Goal: Information Seeking & Learning: Learn about a topic

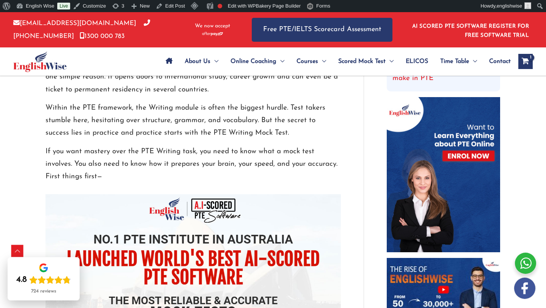
scroll to position [318, 0]
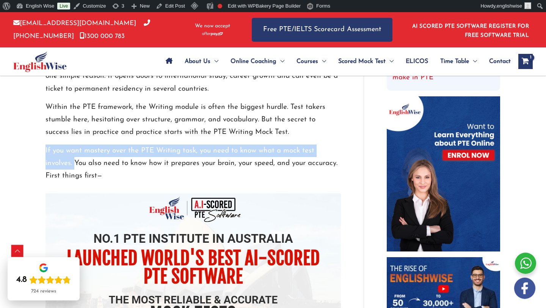
drag, startPoint x: 73, startPoint y: 163, endPoint x: 34, endPoint y: 153, distance: 40.1
copy p "If you want mastery over the PTE Writing task, you need to know what a mock tes…"
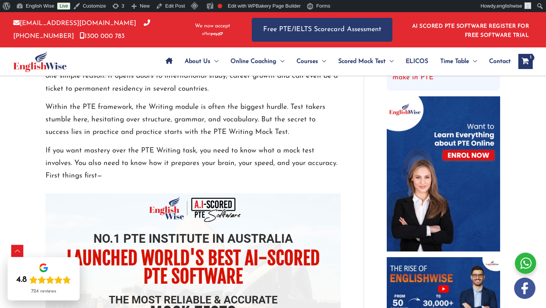
click at [133, 157] on p "If you want mastery over the PTE Writing task, you need to know what a mock tes…" at bounding box center [192, 163] width 295 height 38
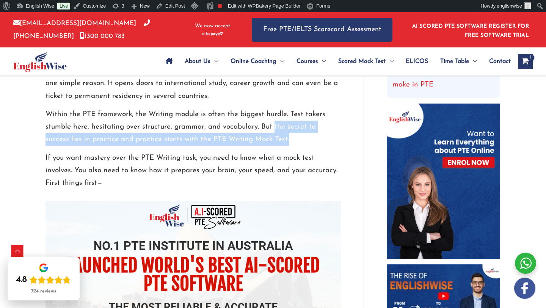
drag, startPoint x: 274, startPoint y: 124, endPoint x: 279, endPoint y: 136, distance: 13.8
click at [279, 136] on p "Within the PTE framework, the Writing module is often the biggest hurdle. Test …" at bounding box center [192, 127] width 295 height 38
copy p "the secret to success lies in practice and practice starts with the PTE Writing…"
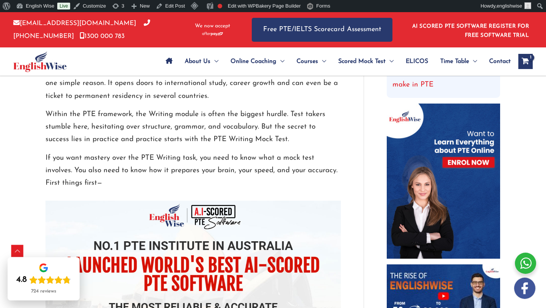
click at [237, 115] on p "Within the PTE framework, the Writing module is often the biggest hurdle. Test …" at bounding box center [192, 127] width 295 height 38
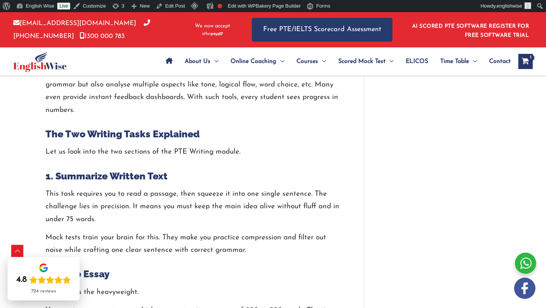
scroll to position [898, 0]
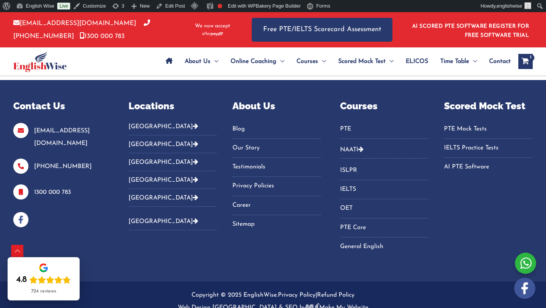
scroll to position [1982, 0]
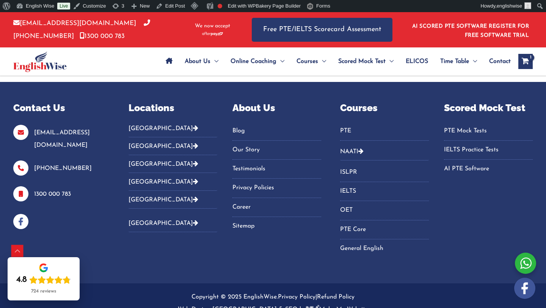
click at [238, 125] on link "Blog" at bounding box center [276, 131] width 89 height 13
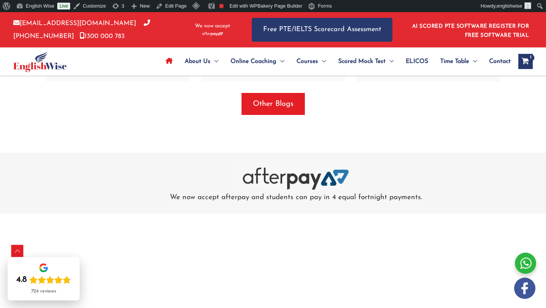
scroll to position [2303, 0]
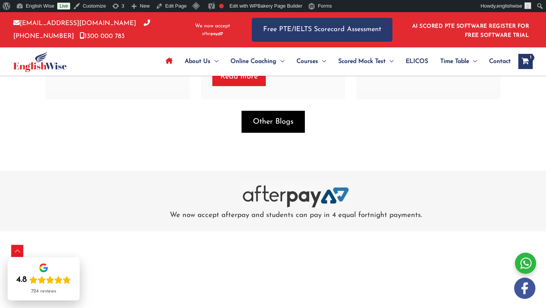
click at [272, 127] on span "Other Blogs" at bounding box center [273, 121] width 41 height 11
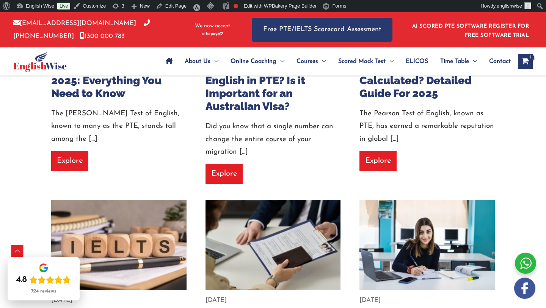
scroll to position [227, 0]
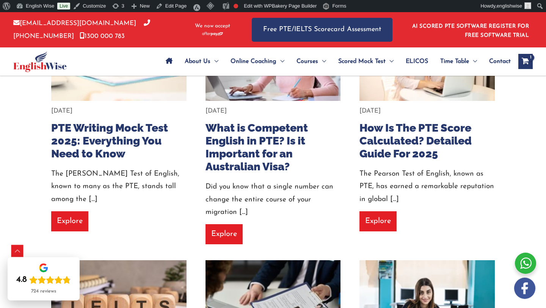
click at [275, 104] on article "[DATE] What is Competent English in PTE? Is it Important for an Australian Visa…" at bounding box center [273, 132] width 147 height 242
click at [278, 78] on img at bounding box center [273, 55] width 149 height 99
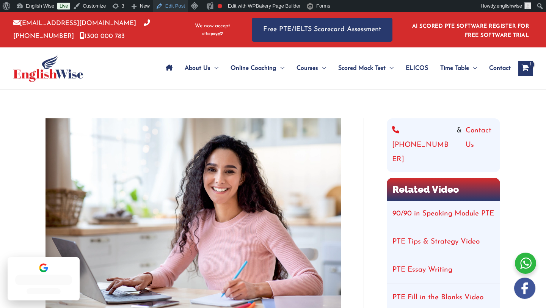
click at [160, 7] on link "Edit Post" at bounding box center [170, 6] width 35 height 12
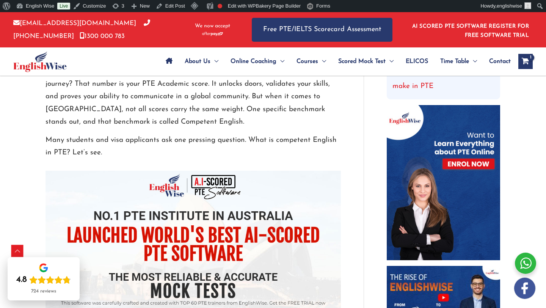
scroll to position [271, 0]
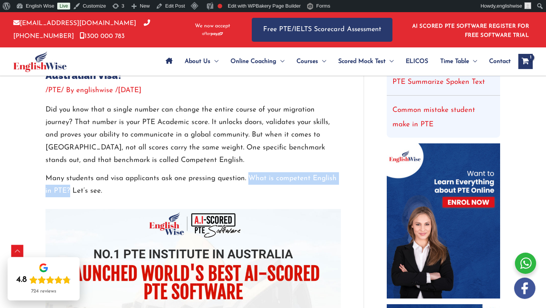
drag, startPoint x: 248, startPoint y: 177, endPoint x: 69, endPoint y: 188, distance: 179.2
click at [69, 188] on p "Many students and visa applicants ask one pressing question. What is competent …" at bounding box center [192, 184] width 295 height 25
click at [75, 191] on p "Many students and visa applicants ask one pressing question. What is competent …" at bounding box center [192, 184] width 295 height 25
drag, startPoint x: 70, startPoint y: 189, endPoint x: 249, endPoint y: 175, distance: 179.0
click at [249, 175] on p "Many students and visa applicants ask one pressing question. What is competent …" at bounding box center [192, 184] width 295 height 25
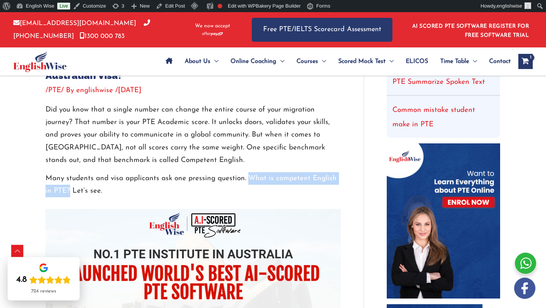
copy p "What is competent English in PTE?"
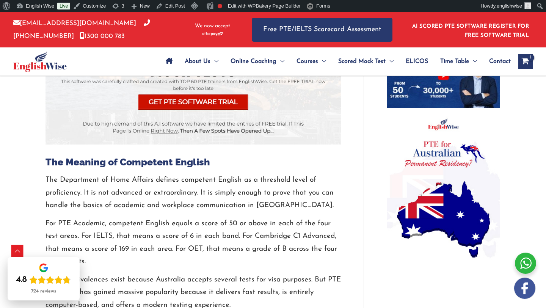
scroll to position [542, 0]
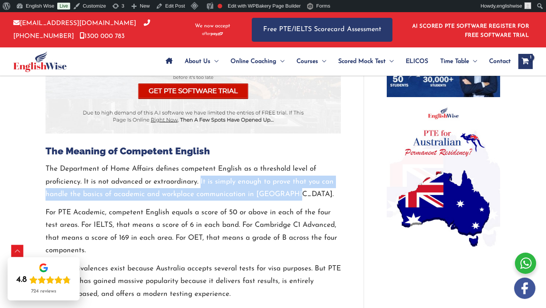
drag, startPoint x: 200, startPoint y: 181, endPoint x: 289, endPoint y: 193, distance: 90.6
click at [289, 193] on p "The Department of Home Affairs defines competent English as a threshold level o…" at bounding box center [192, 182] width 295 height 38
copy p "It is simply enough to prove that you can handle the basics of academic and wor…"
